Goal: Transaction & Acquisition: Obtain resource

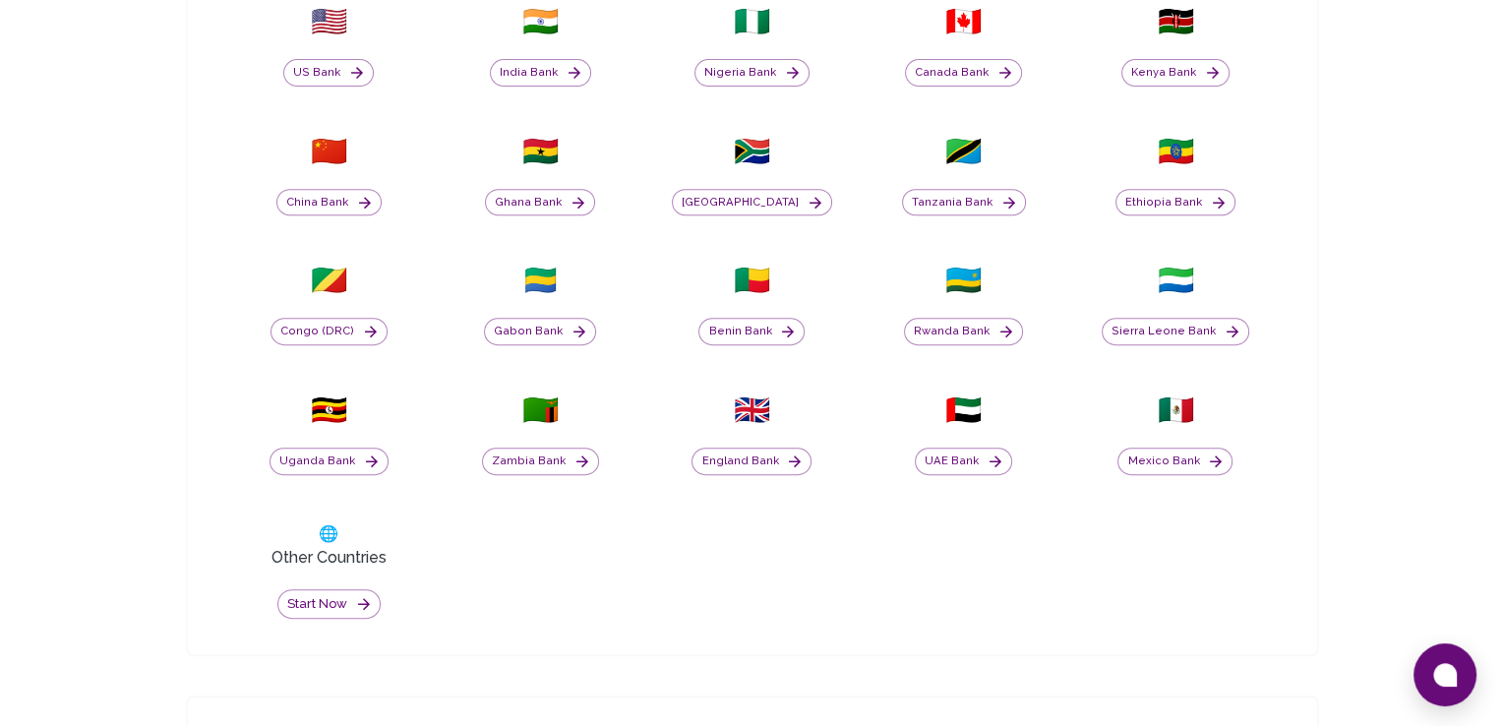
scroll to position [912, 0]
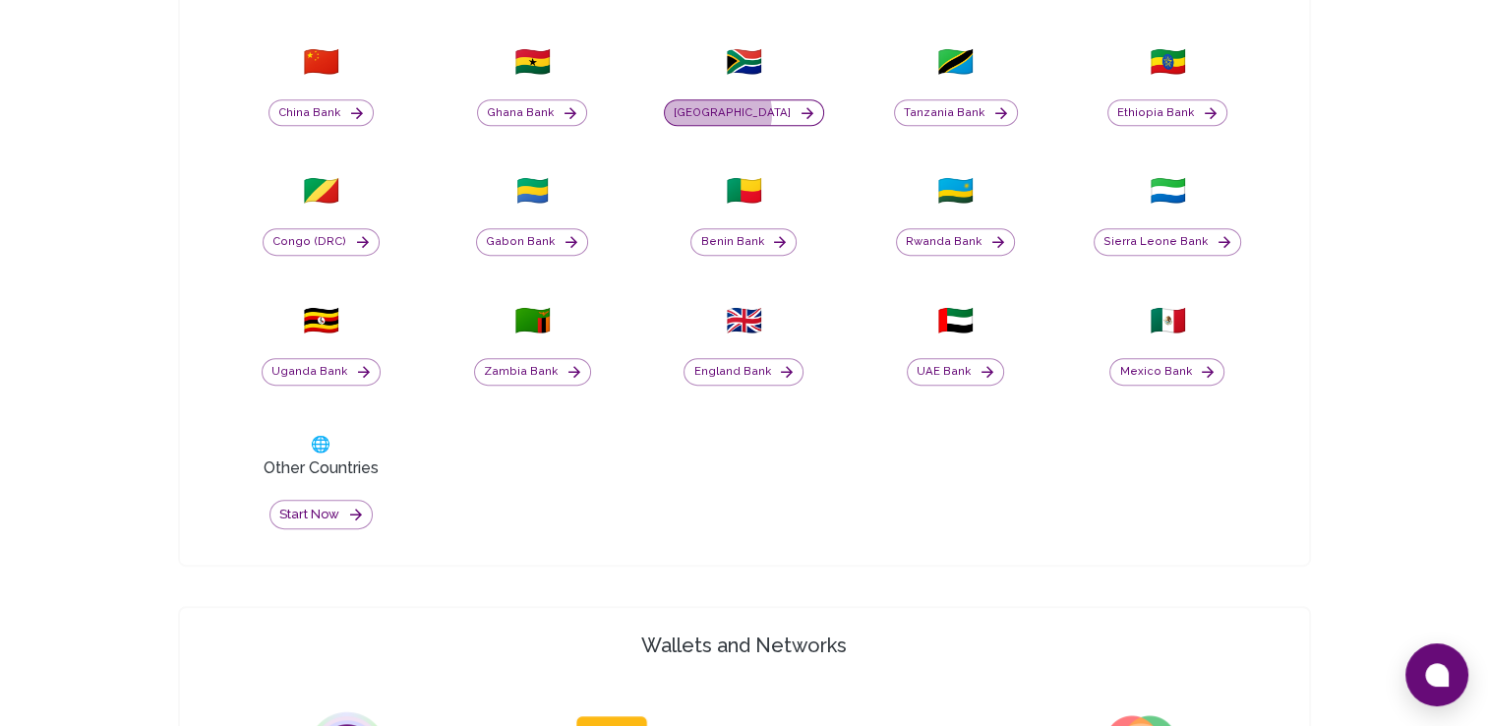
click at [742, 112] on button "[GEOGRAPHIC_DATA]" at bounding box center [744, 113] width 160 height 28
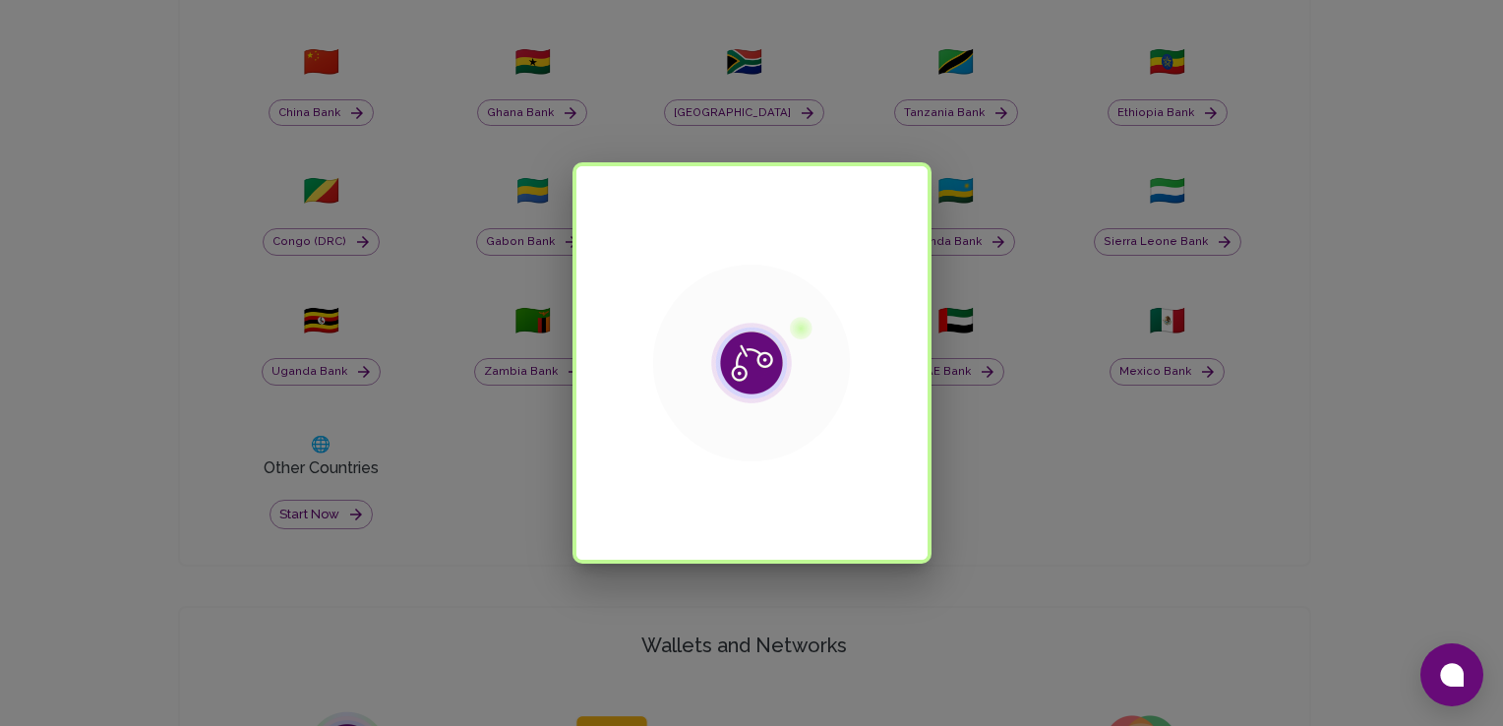
click at [742, 112] on div at bounding box center [751, 363] width 1503 height 726
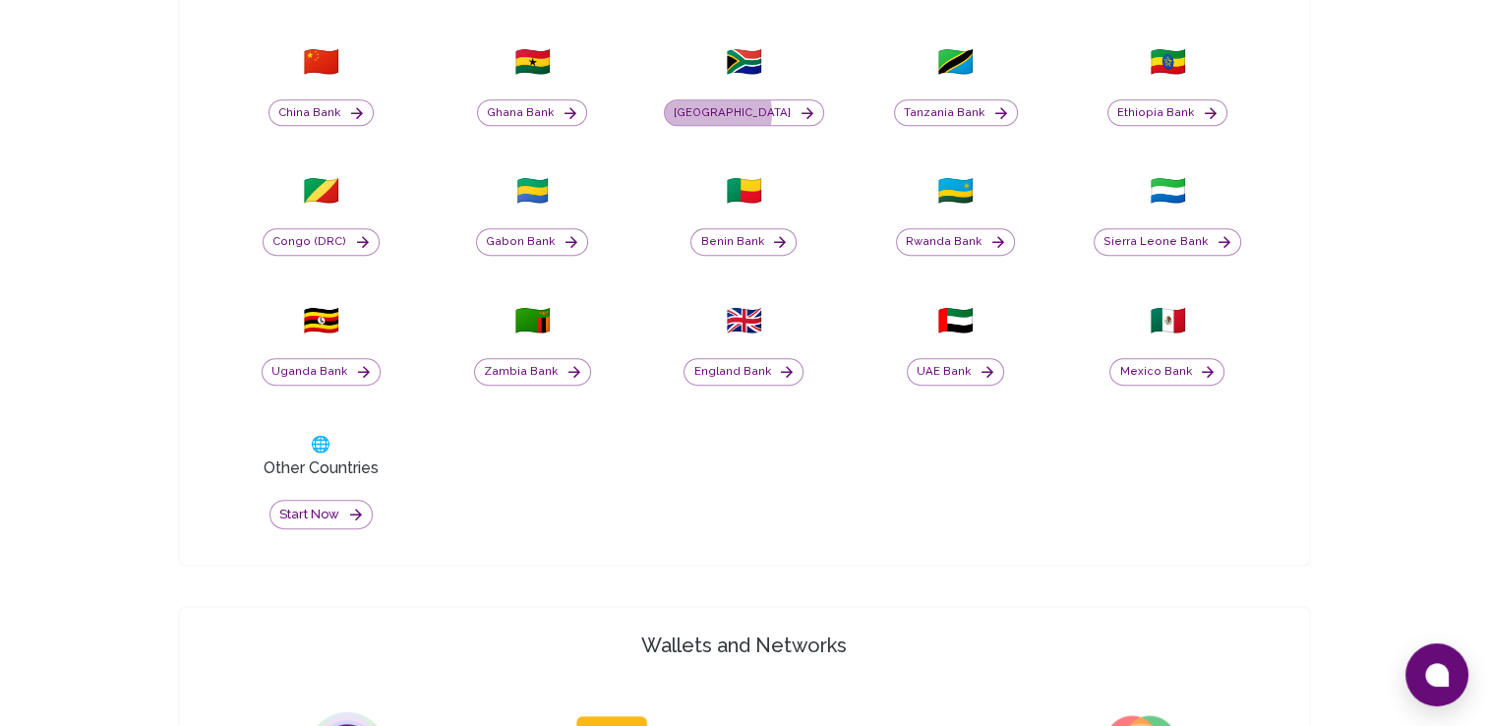
click at [742, 112] on button "[GEOGRAPHIC_DATA]" at bounding box center [744, 113] width 160 height 28
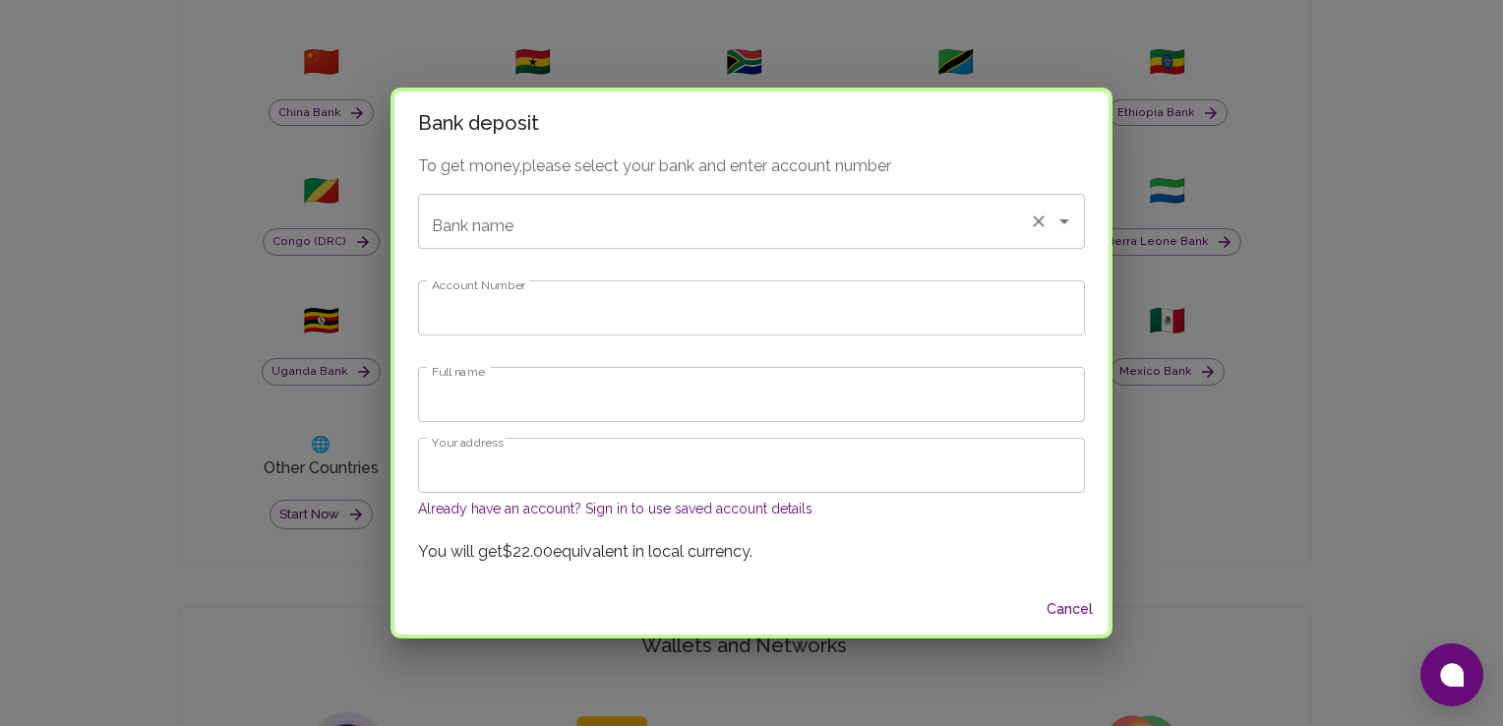
click at [633, 233] on input "Bank name" at bounding box center [724, 221] width 594 height 37
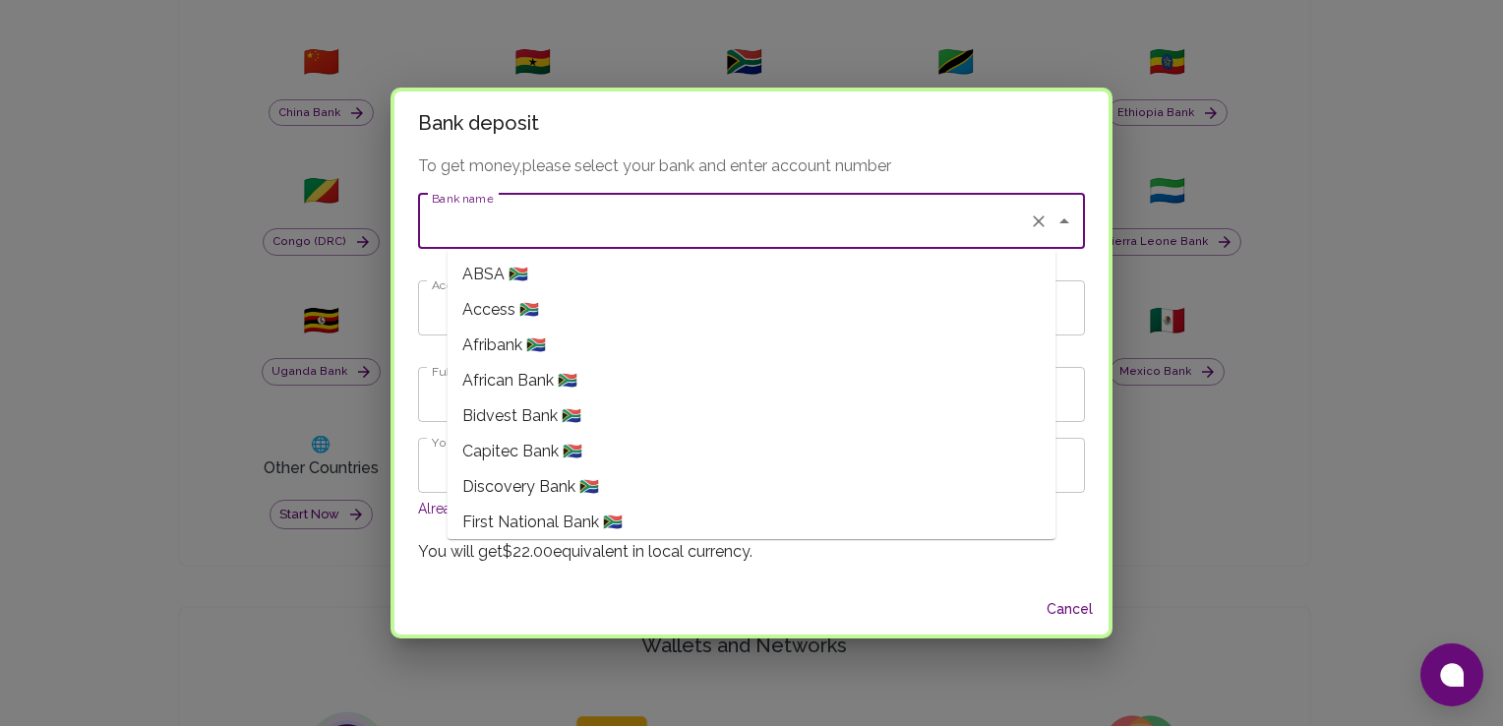
click at [572, 522] on span "First National Bank 🇿🇦" at bounding box center [542, 523] width 160 height 24
type input "First National Bank"
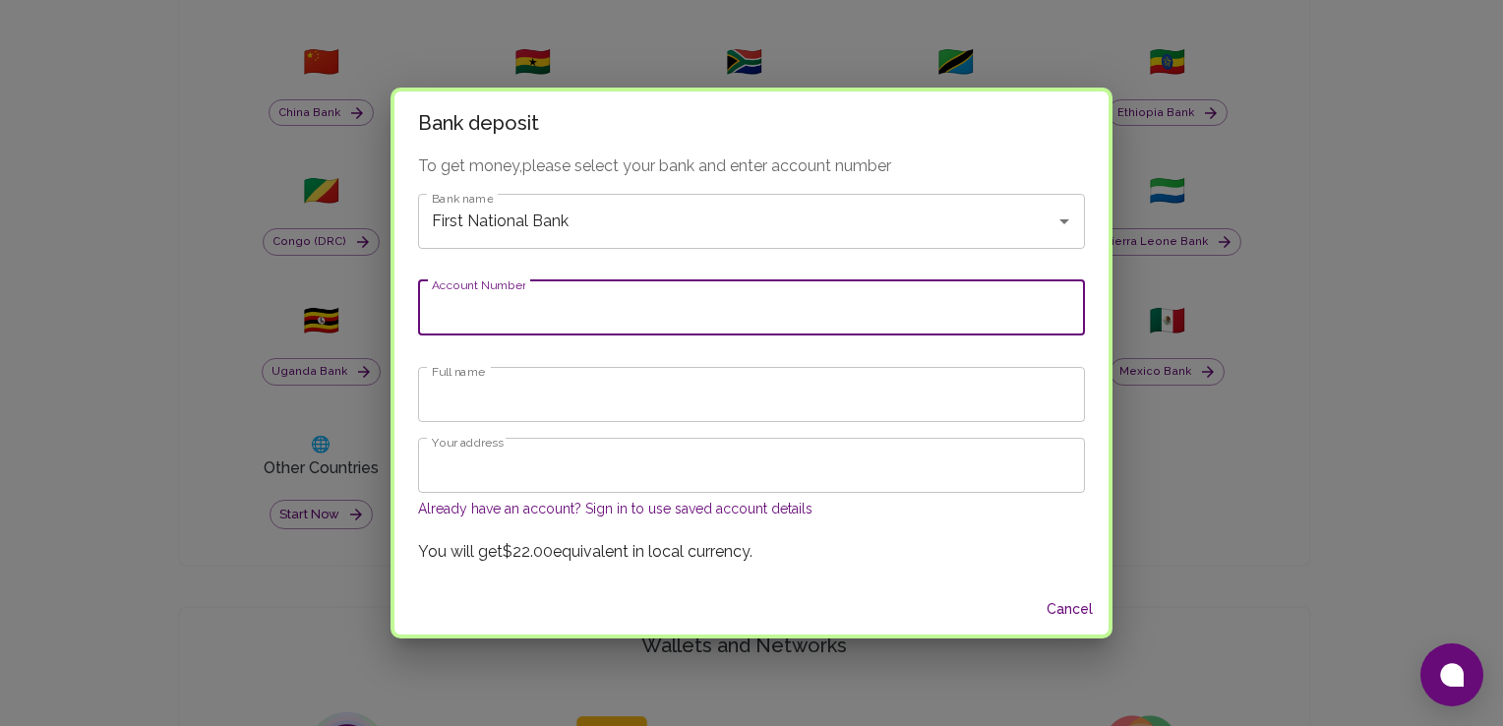
click at [543, 309] on input "Account Number" at bounding box center [751, 307] width 667 height 55
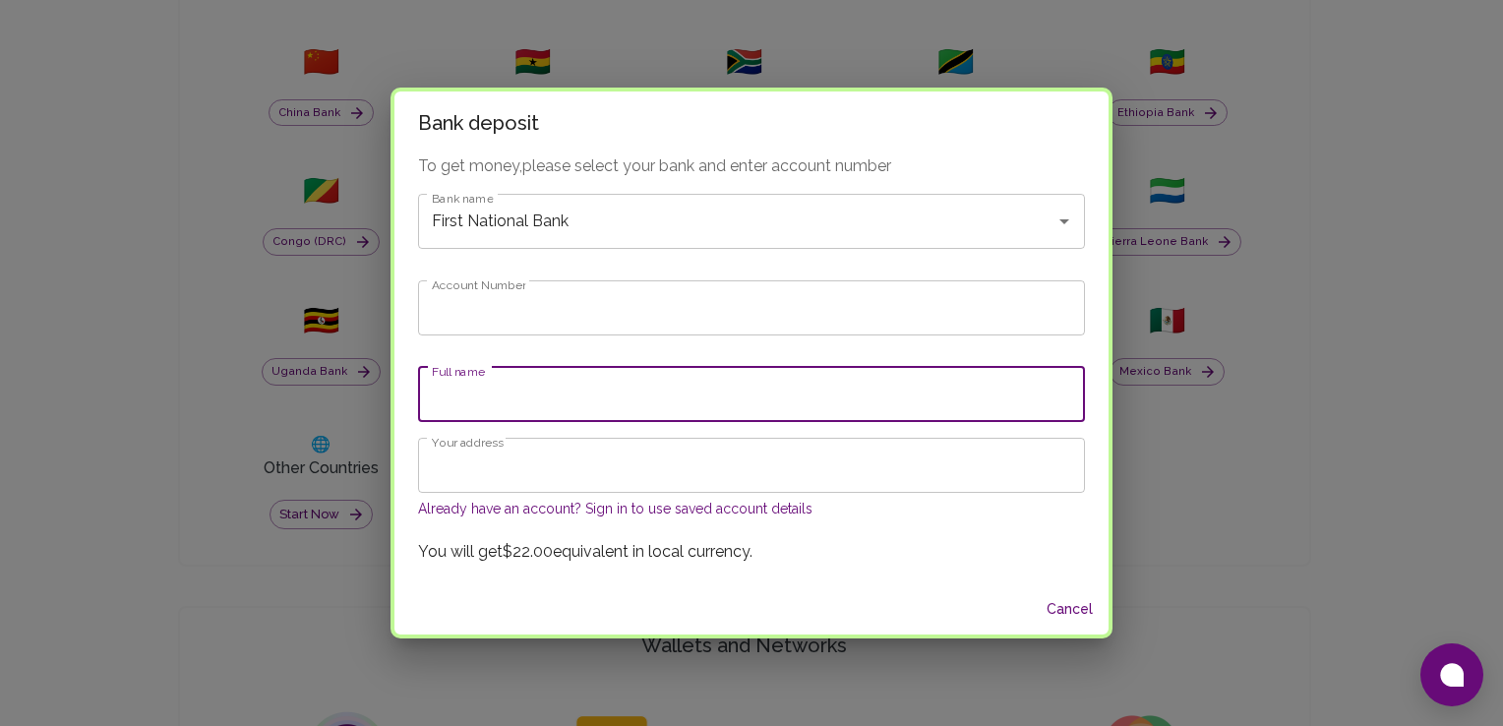
click at [451, 395] on input "Full name" at bounding box center [751, 394] width 667 height 55
type input "Matshidiso Phate"
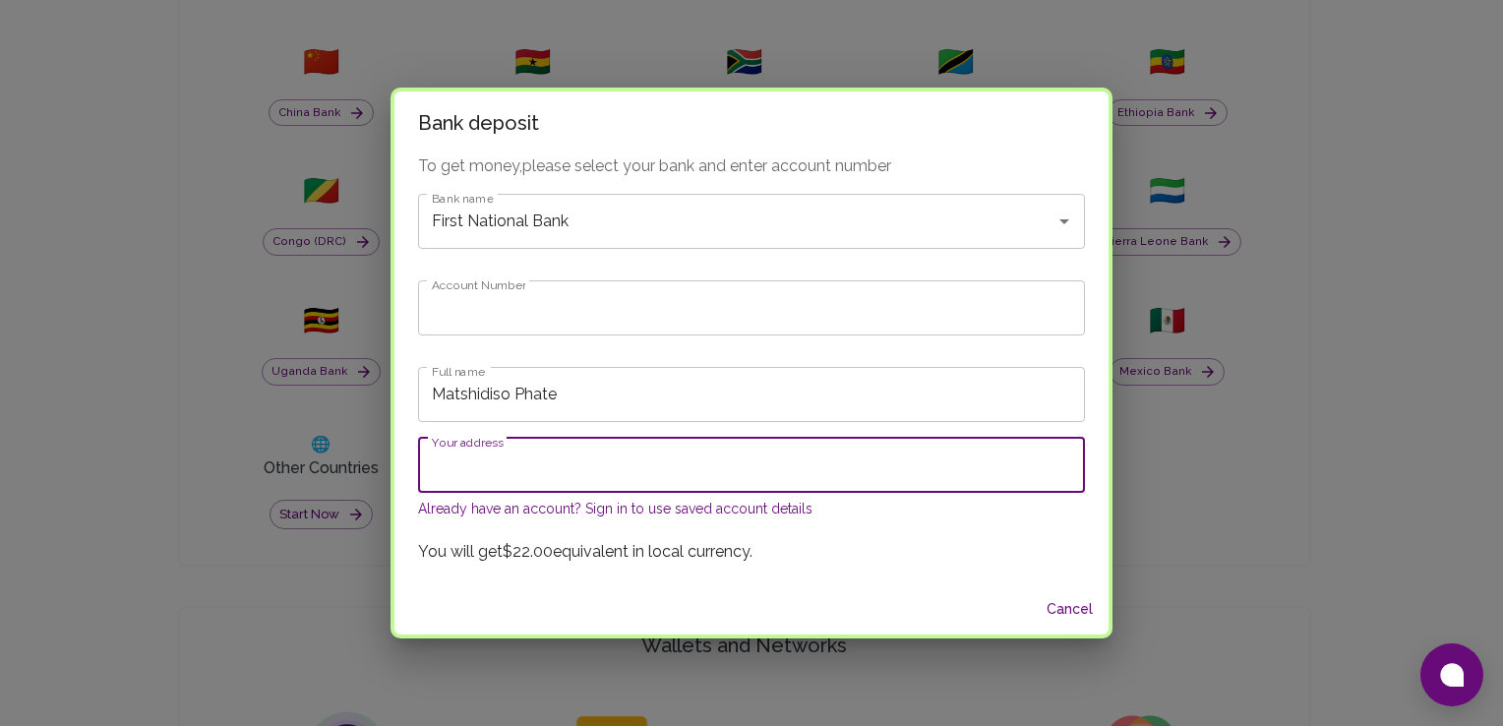
click at [564, 478] on input "Your address" at bounding box center [751, 465] width 667 height 55
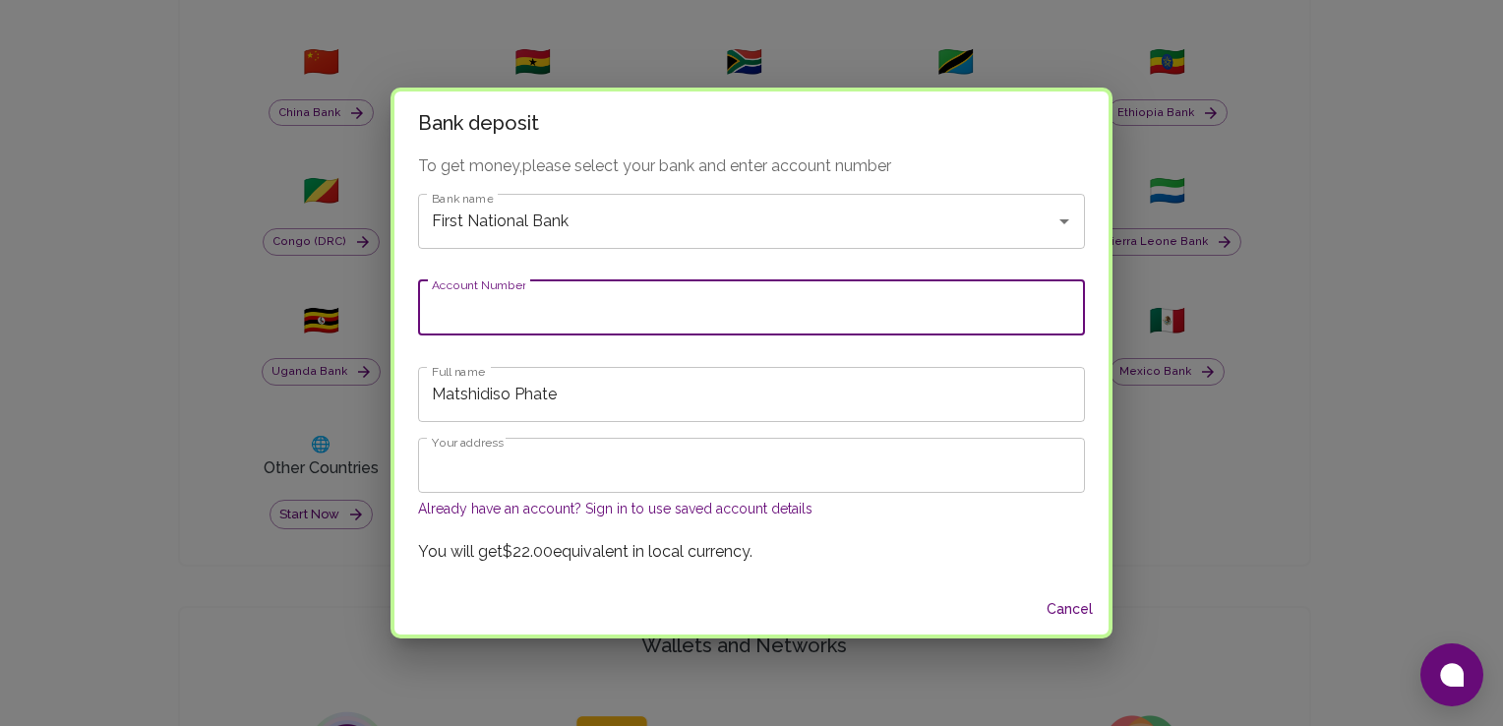
click at [532, 324] on input "Account Number" at bounding box center [751, 307] width 667 height 55
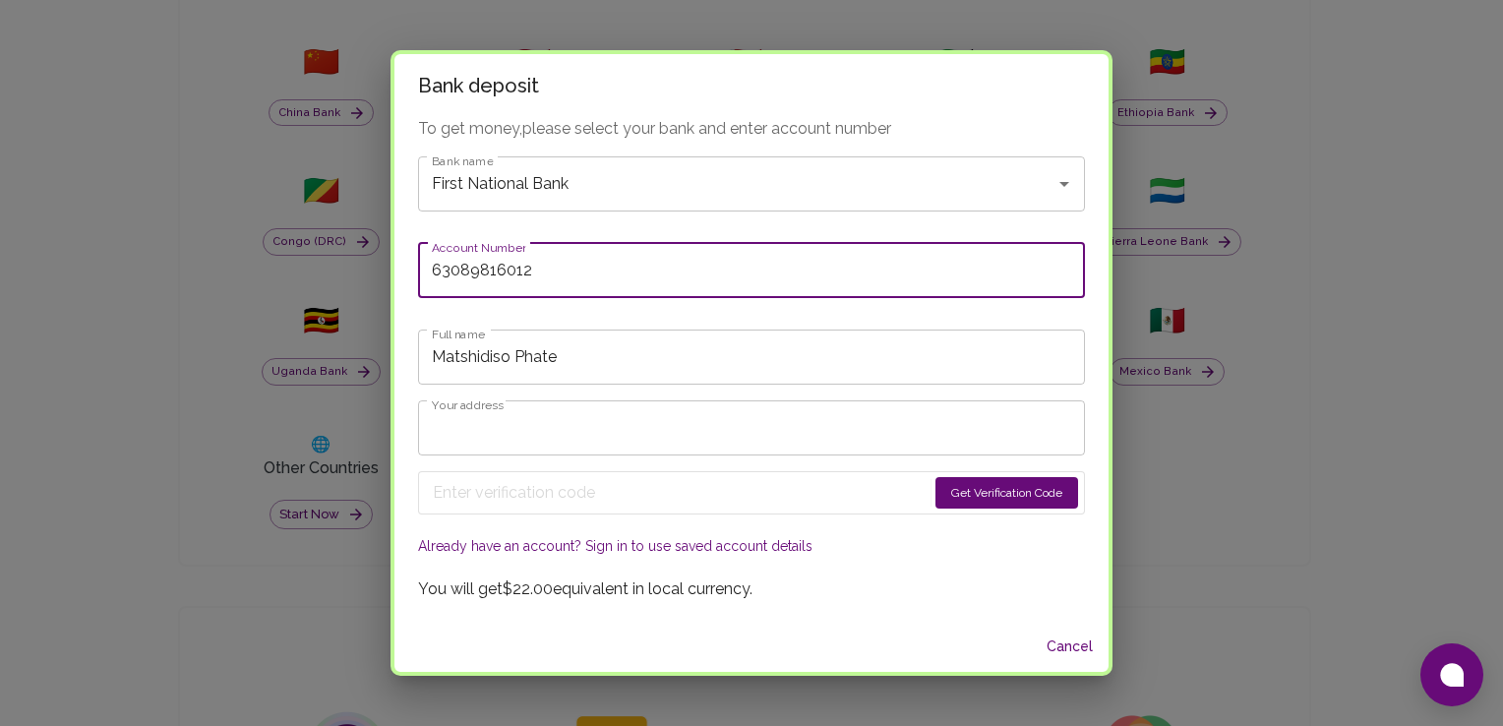
type input "63089816012"
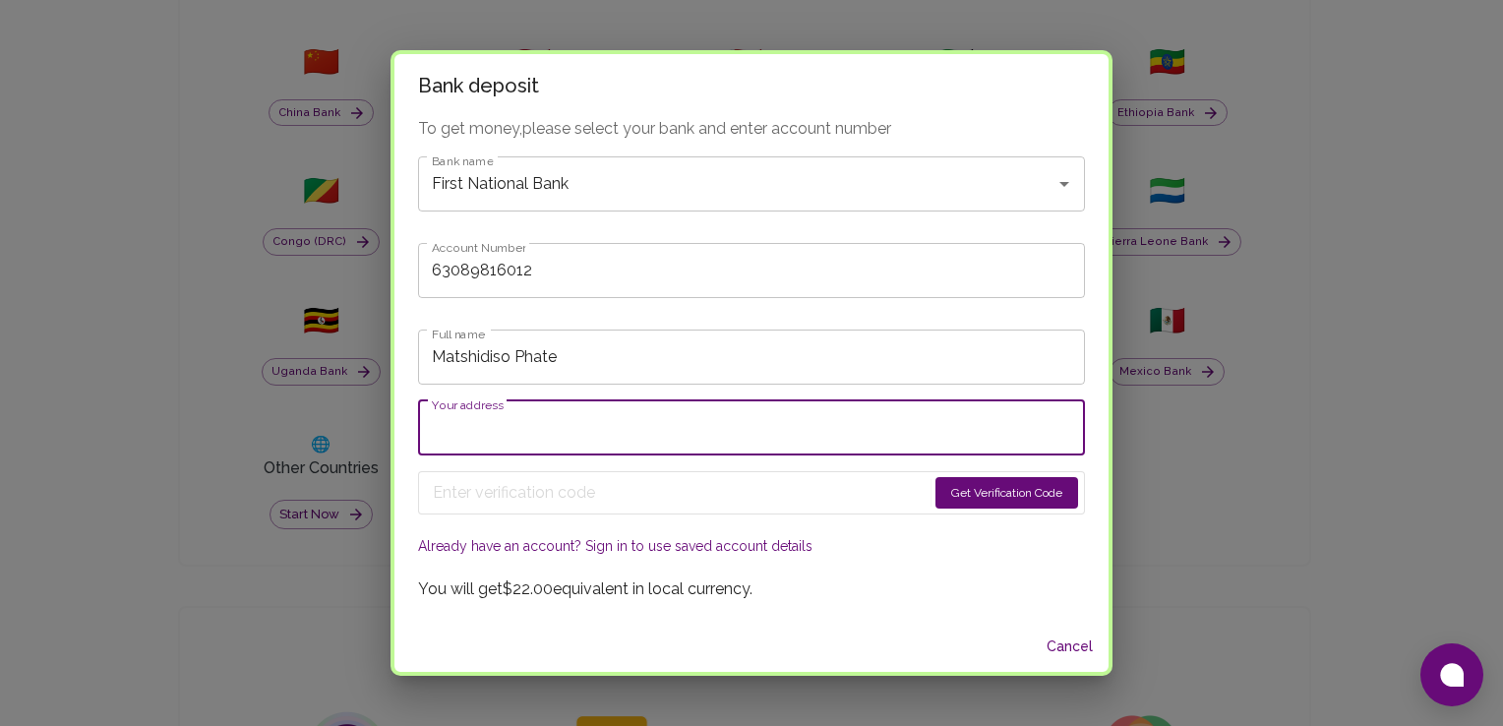
click at [553, 439] on input "Your address" at bounding box center [751, 427] width 667 height 55
type input "[STREET_ADDRESS]"
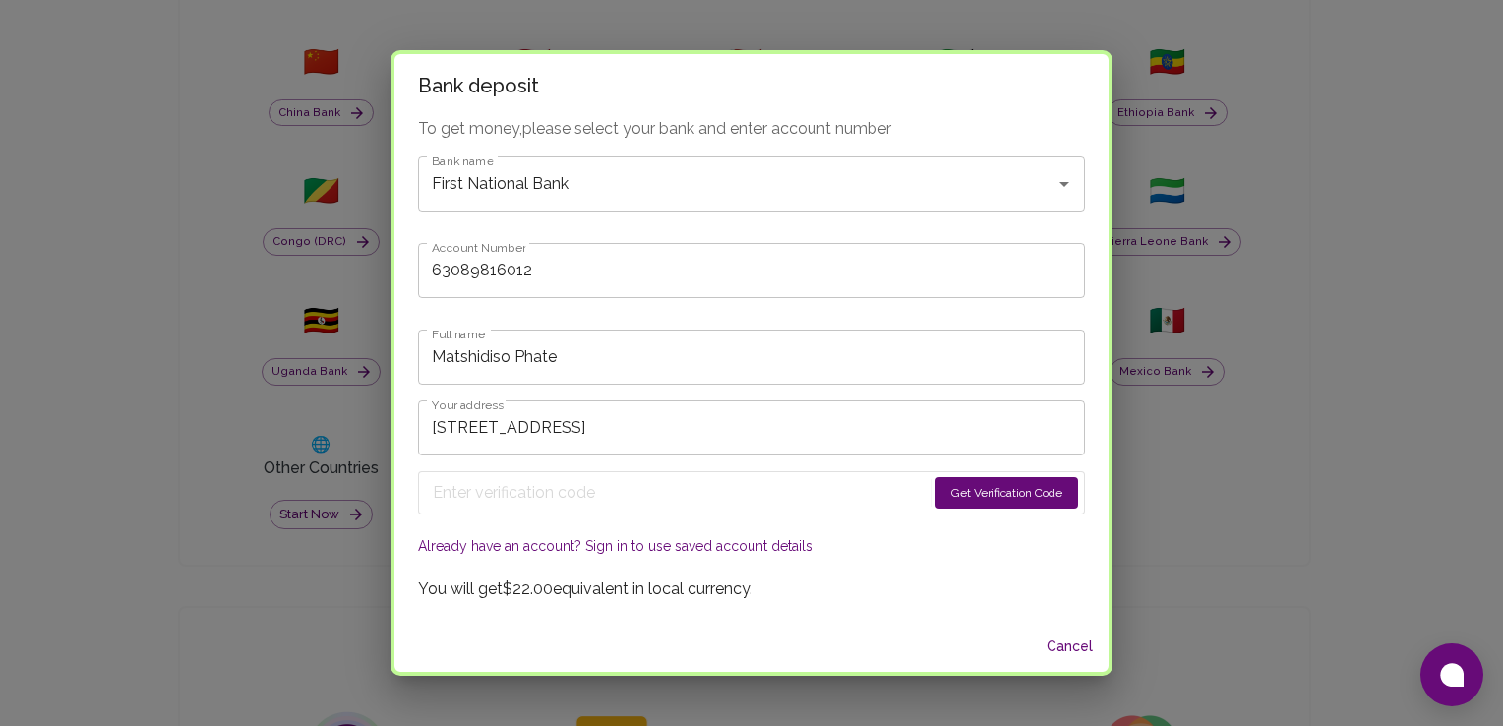
click at [964, 477] on button "Get Verification Code" at bounding box center [1007, 492] width 143 height 31
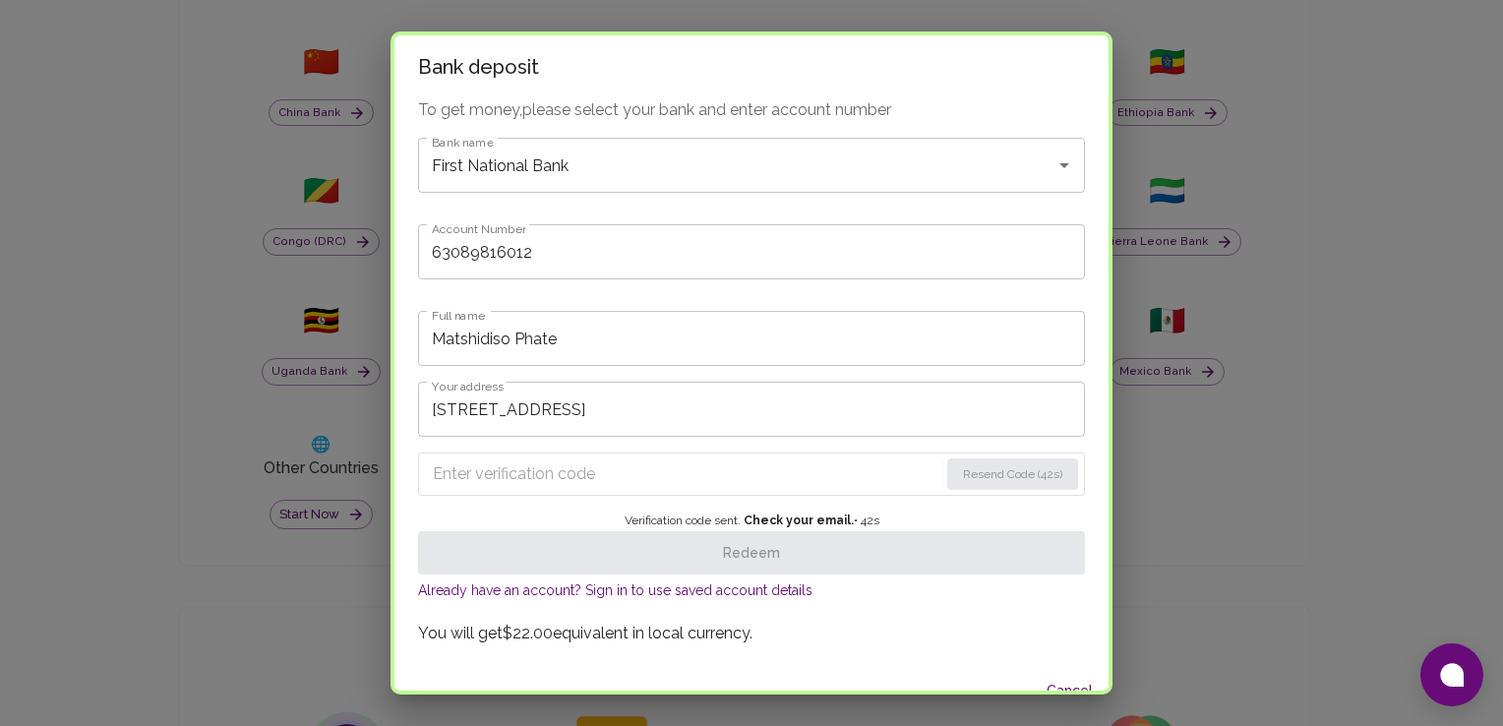
click at [584, 489] on input "Enter verification code" at bounding box center [686, 473] width 506 height 31
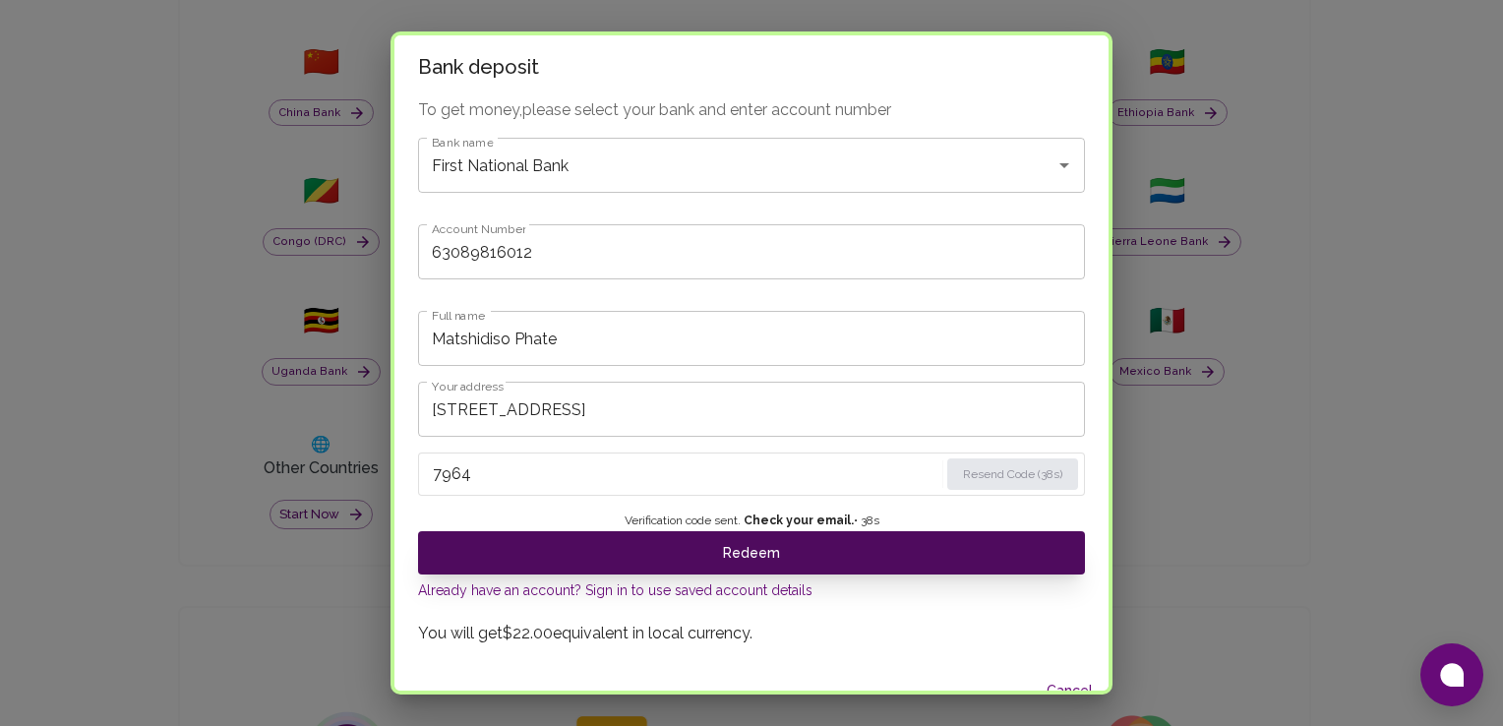
type input "7964"
click at [767, 565] on button "Redeem" at bounding box center [751, 552] width 667 height 43
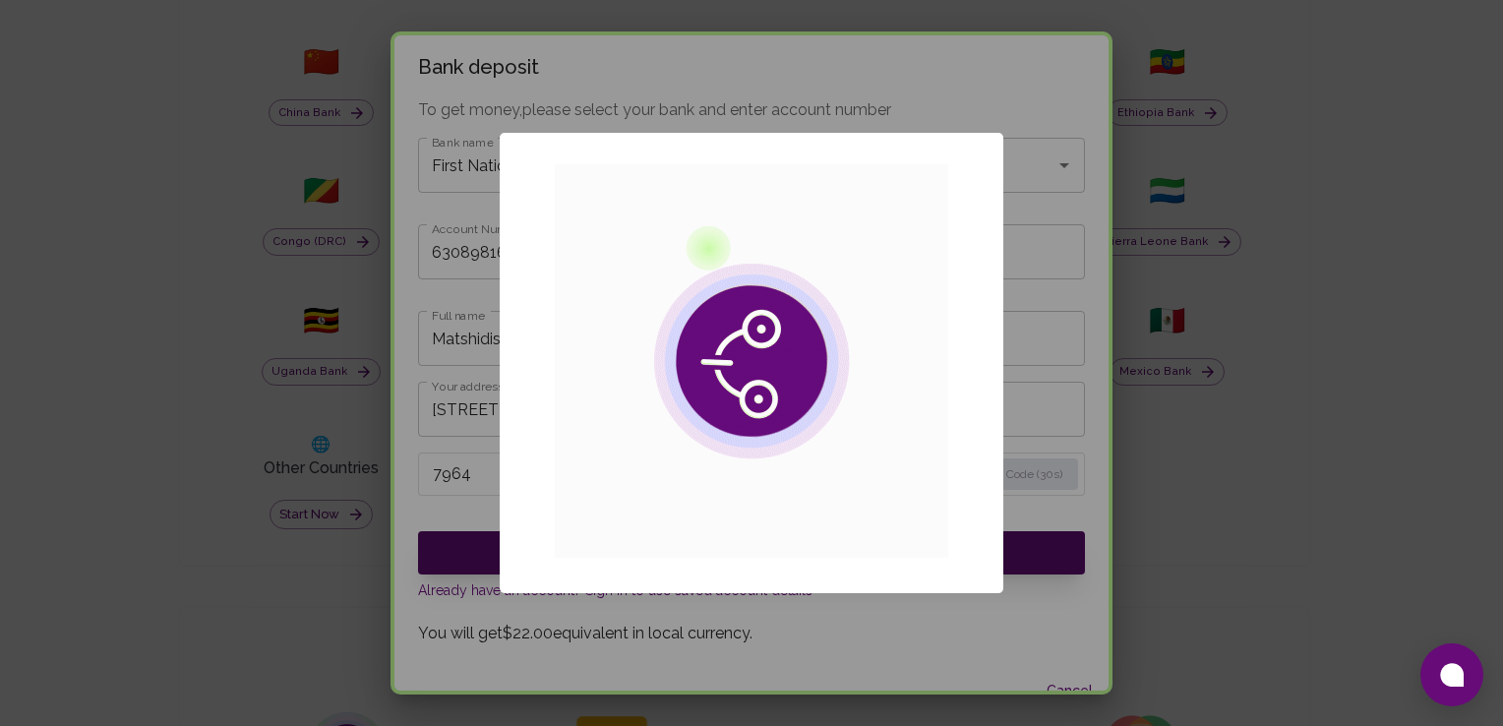
scroll to position [0, 0]
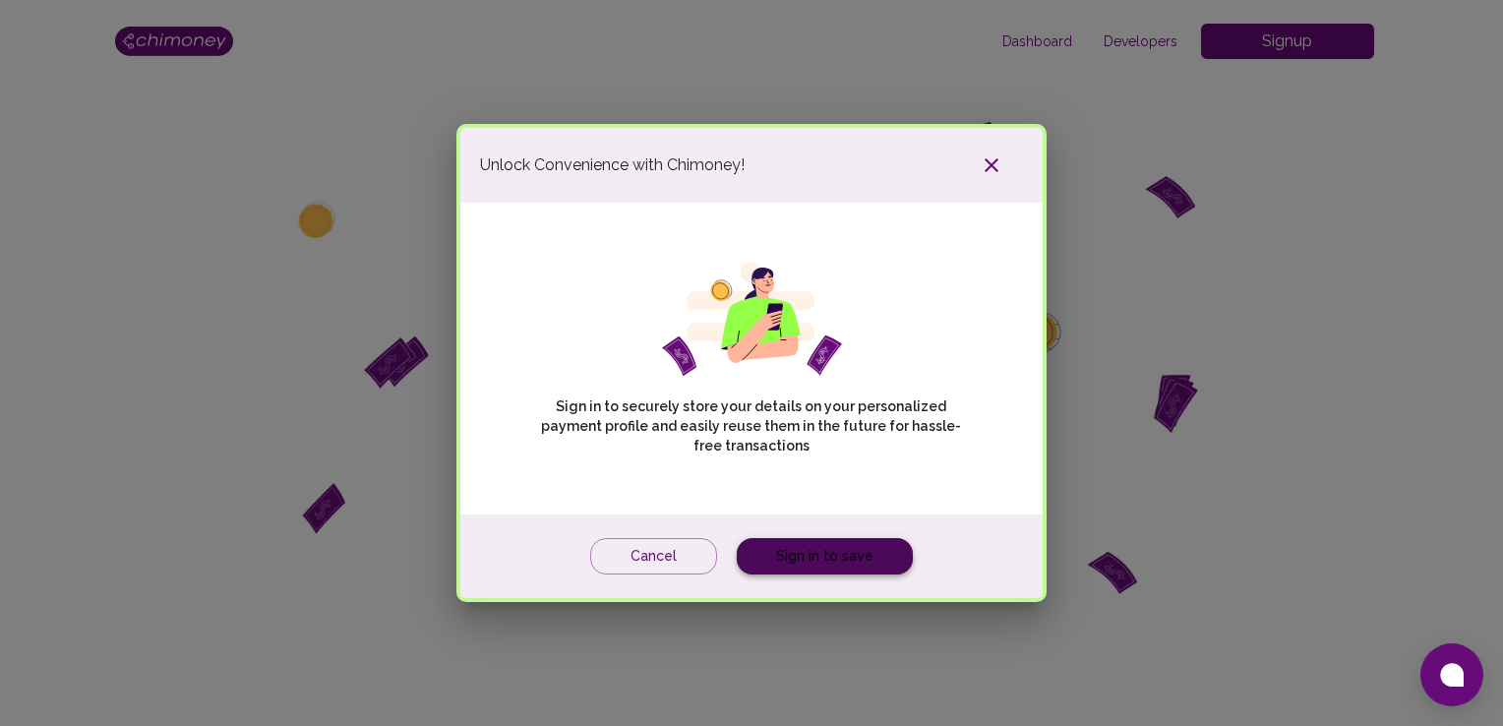
click at [832, 569] on link "Sign in to save" at bounding box center [825, 556] width 176 height 36
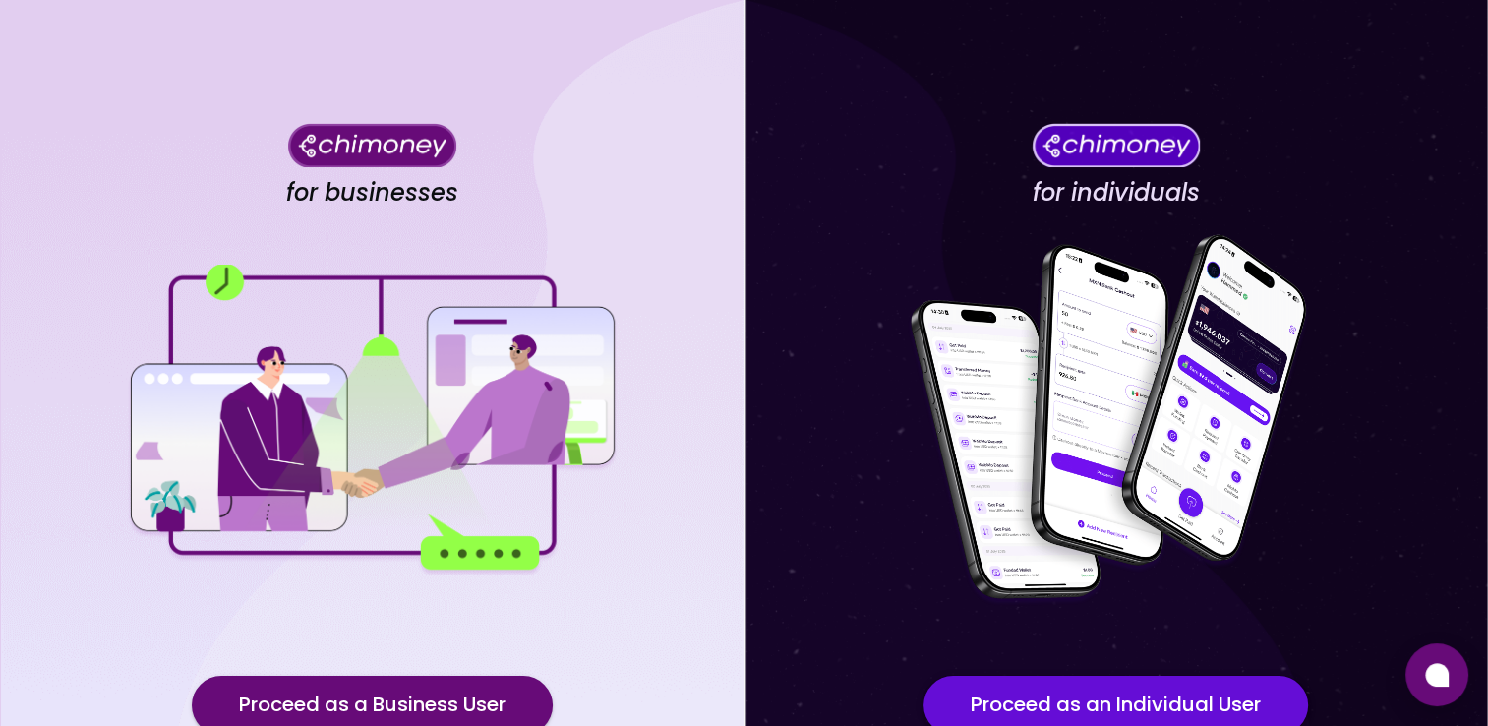
click at [1114, 707] on button "Proceed as an Individual User" at bounding box center [1116, 705] width 385 height 59
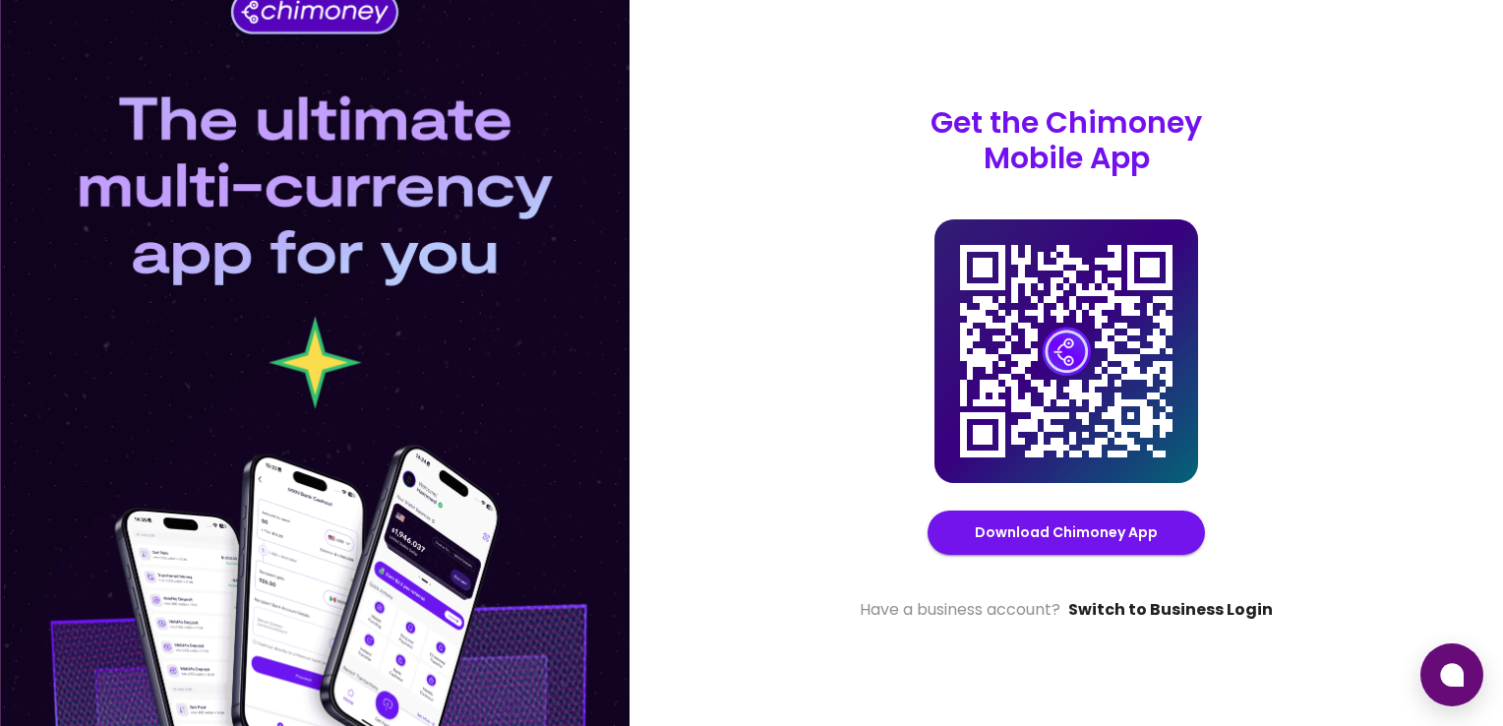
click at [1179, 621] on link "Switch to Business Login" at bounding box center [1170, 610] width 205 height 24
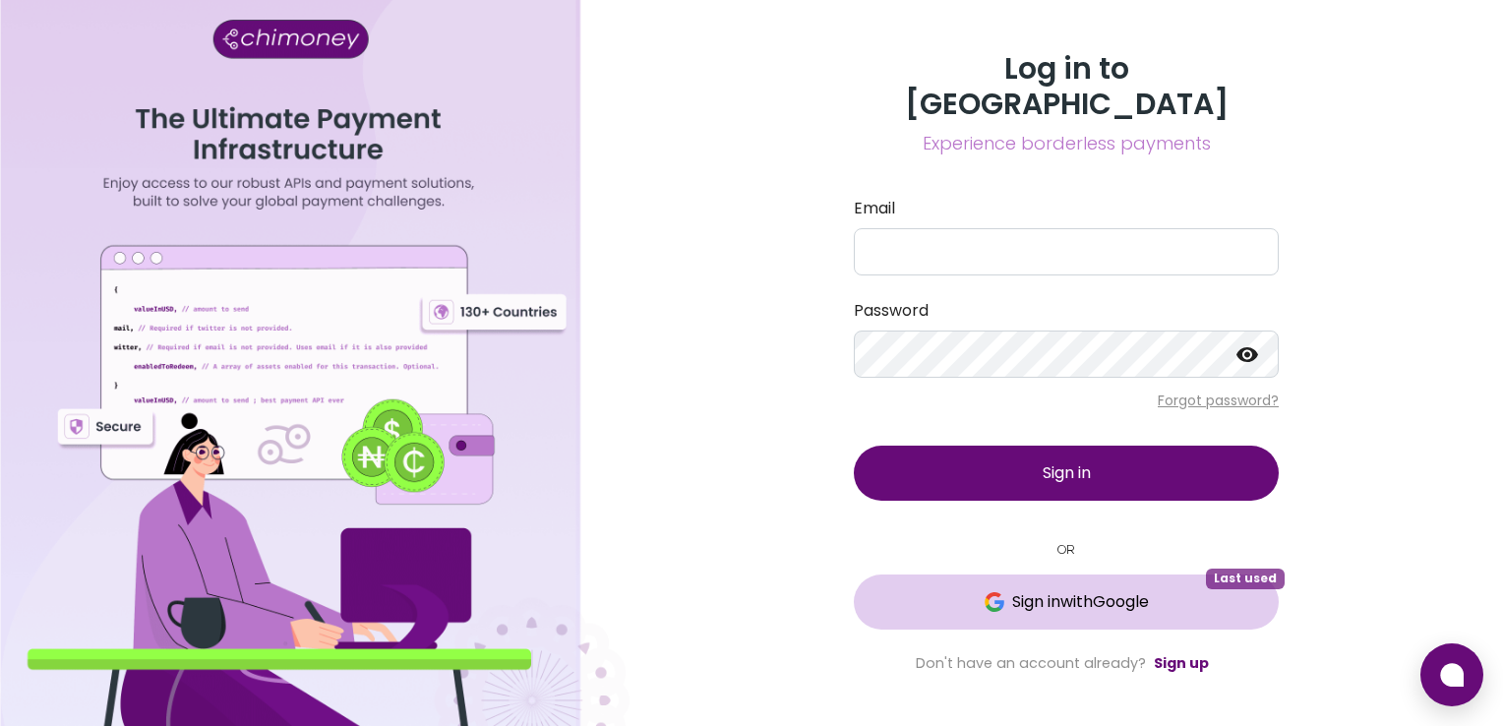
click at [990, 590] on span "Sign in with Google" at bounding box center [1066, 602] width 346 height 24
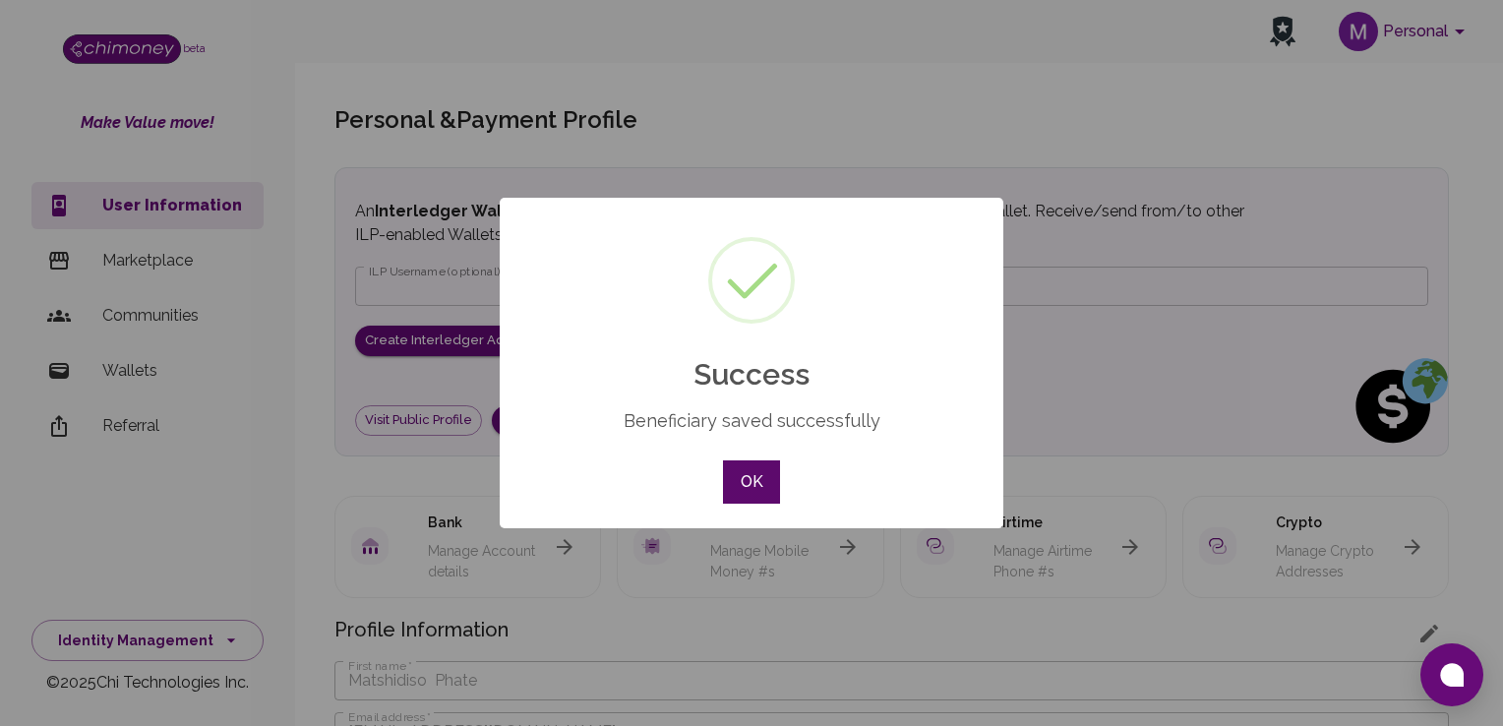
click at [759, 480] on button "OK" at bounding box center [751, 481] width 57 height 43
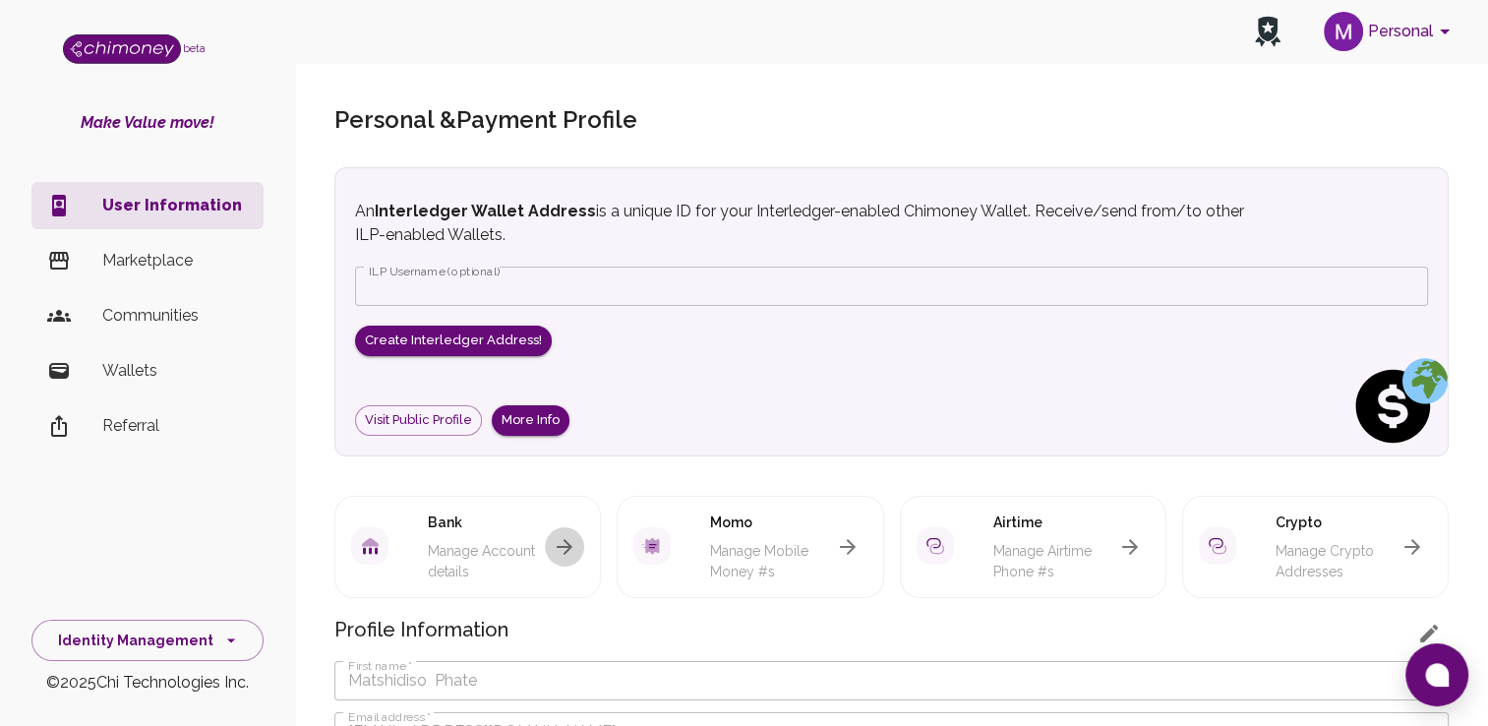
click at [572, 555] on icon "button" at bounding box center [565, 547] width 24 height 24
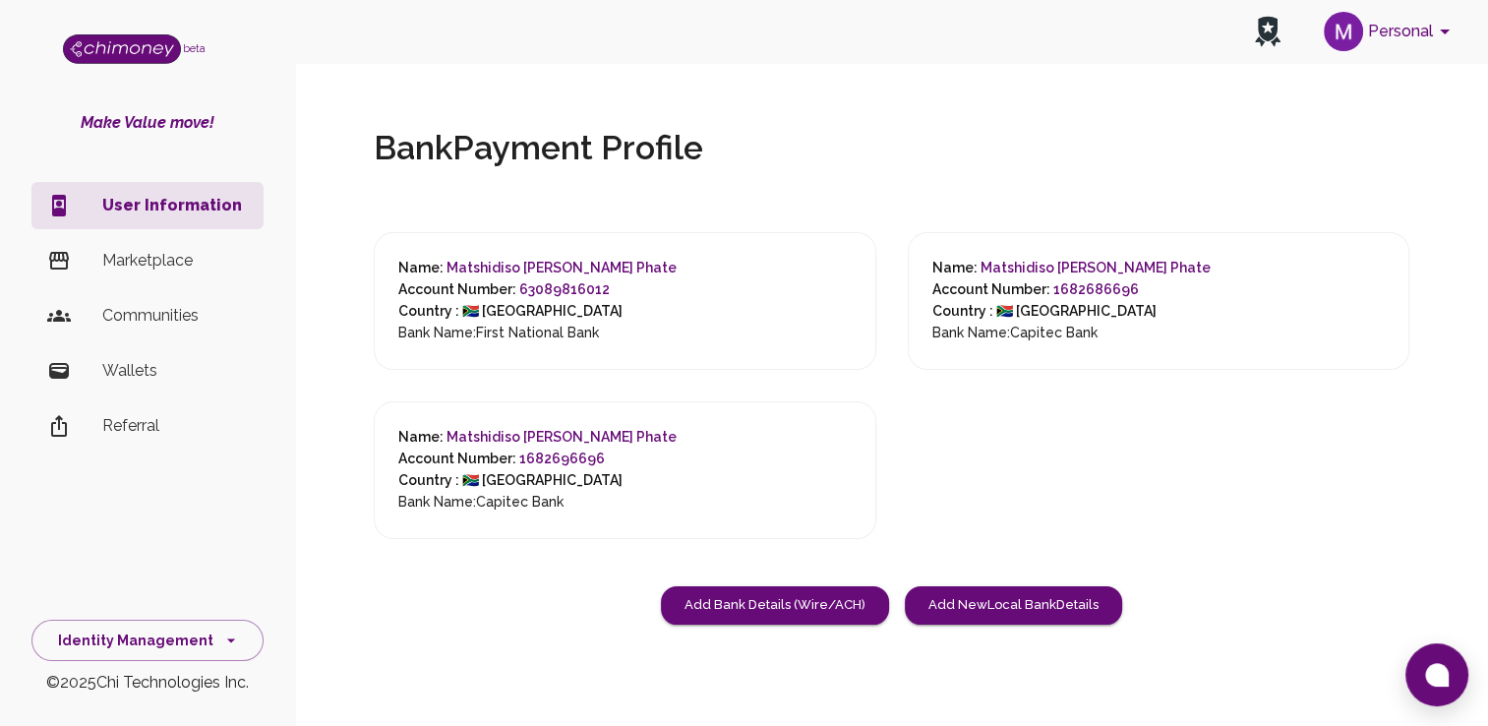
click at [528, 302] on h6 "Country : 🇿🇦 South Africa" at bounding box center [537, 312] width 278 height 22
